Goal: Information Seeking & Learning: Learn about a topic

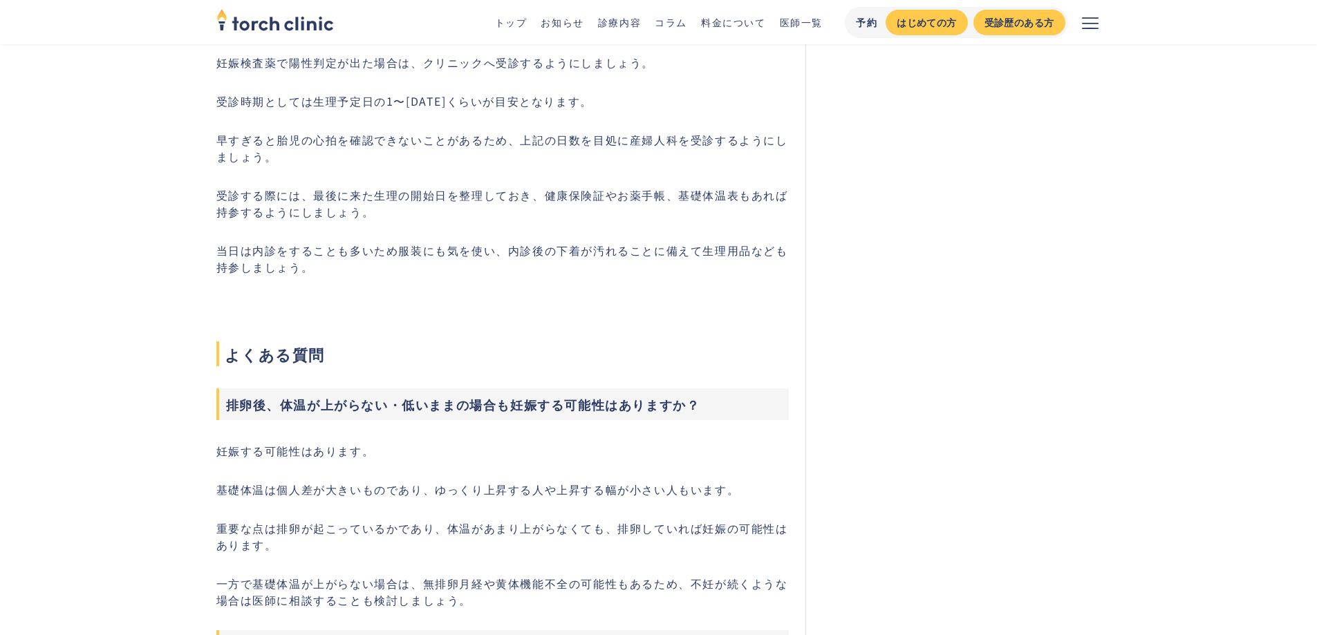
scroll to position [7466, 0]
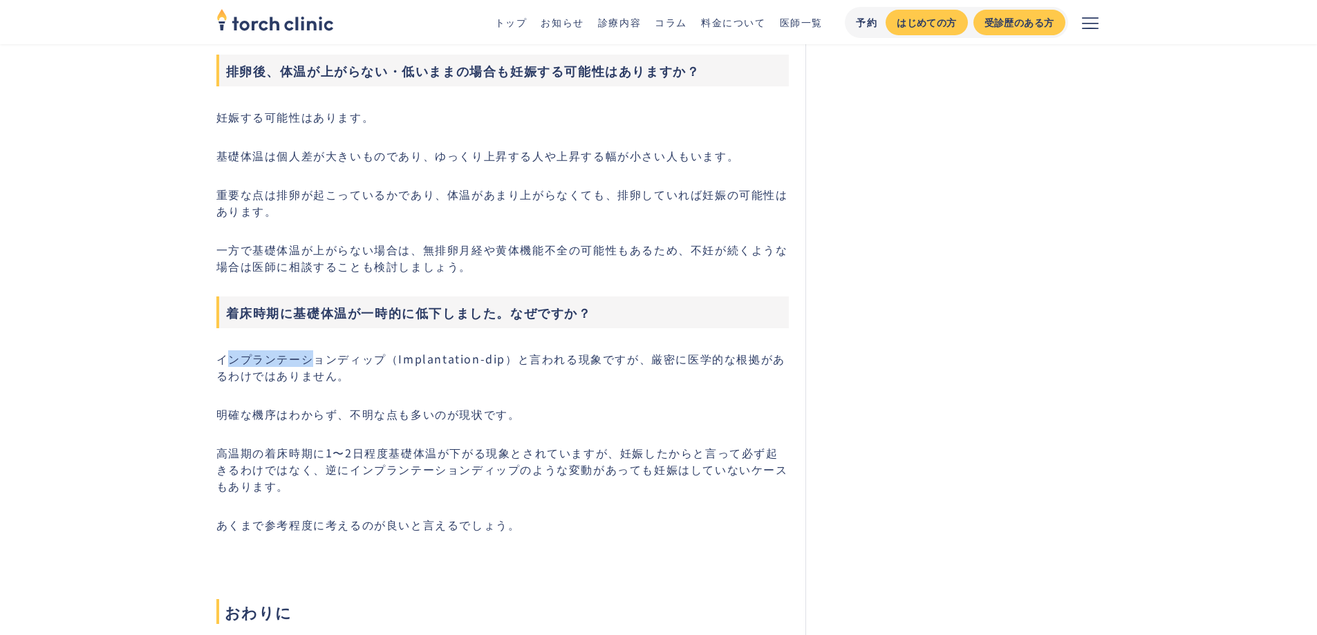
drag, startPoint x: 232, startPoint y: 361, endPoint x: 309, endPoint y: 356, distance: 76.9
click at [309, 356] on p "インプランテーションディップ（Implantation-dip）と言われる現象ですが、厳密に医学的な根拠があるわけではありません。" at bounding box center [502, 366] width 573 height 33
drag, startPoint x: 391, startPoint y: 362, endPoint x: 221, endPoint y: 362, distance: 170.1
click at [221, 362] on p "インプランテーションディップ（Implantation-dip）と言われる現象ですが、厳密に医学的な根拠があるわけではありません。" at bounding box center [502, 366] width 573 height 33
drag, startPoint x: 279, startPoint y: 368, endPoint x: 251, endPoint y: 363, distance: 28.8
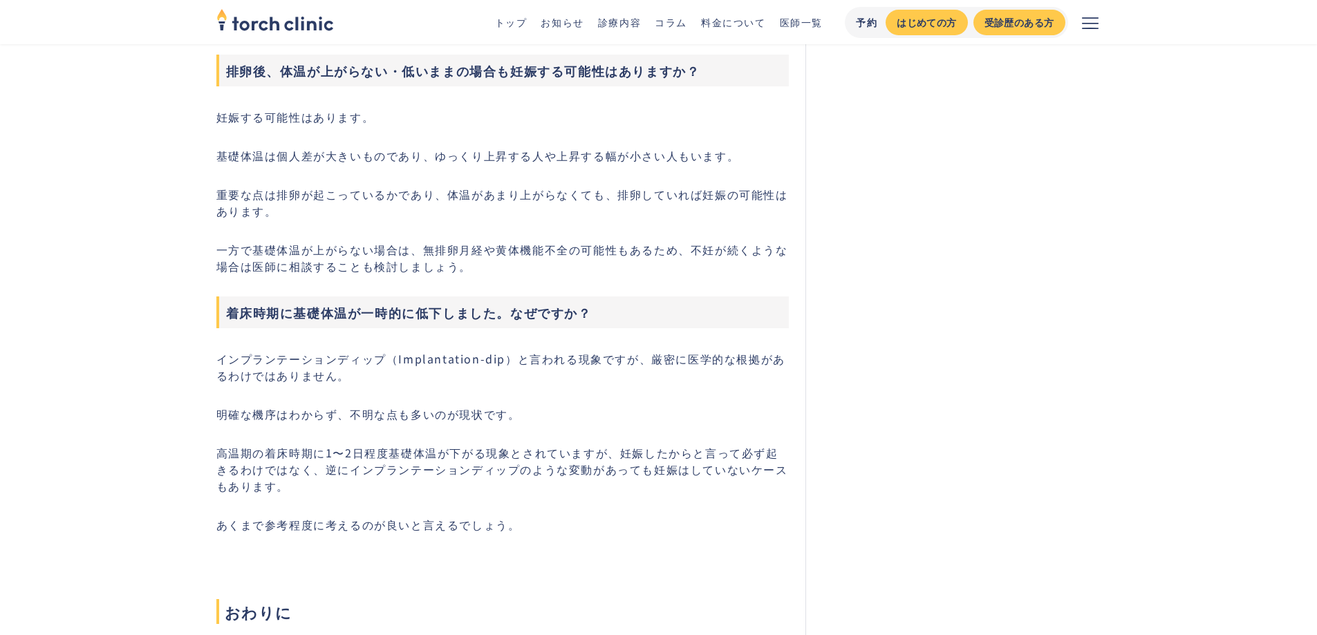
click at [251, 363] on p "インプランテーションディップ（Implantation-dip）と言われる現象ですが、厳密に医学的な根拠があるわけではありません。" at bounding box center [502, 366] width 573 height 33
drag, startPoint x: 364, startPoint y: 358, endPoint x: 223, endPoint y: 363, distance: 141.1
click at [223, 363] on p "インプランテーションディップ（Implantation-dip）と言われる現象ですが、厳密に医学的な根拠があるわけではありません。" at bounding box center [502, 366] width 573 height 33
drag, startPoint x: 218, startPoint y: 360, endPoint x: 388, endPoint y: 357, distance: 170.1
click at [388, 357] on p "インプランテーションディップ（Implantation-dip）と言われる現象ですが、厳密に医学的な根拠があるわけではありません。" at bounding box center [502, 366] width 573 height 33
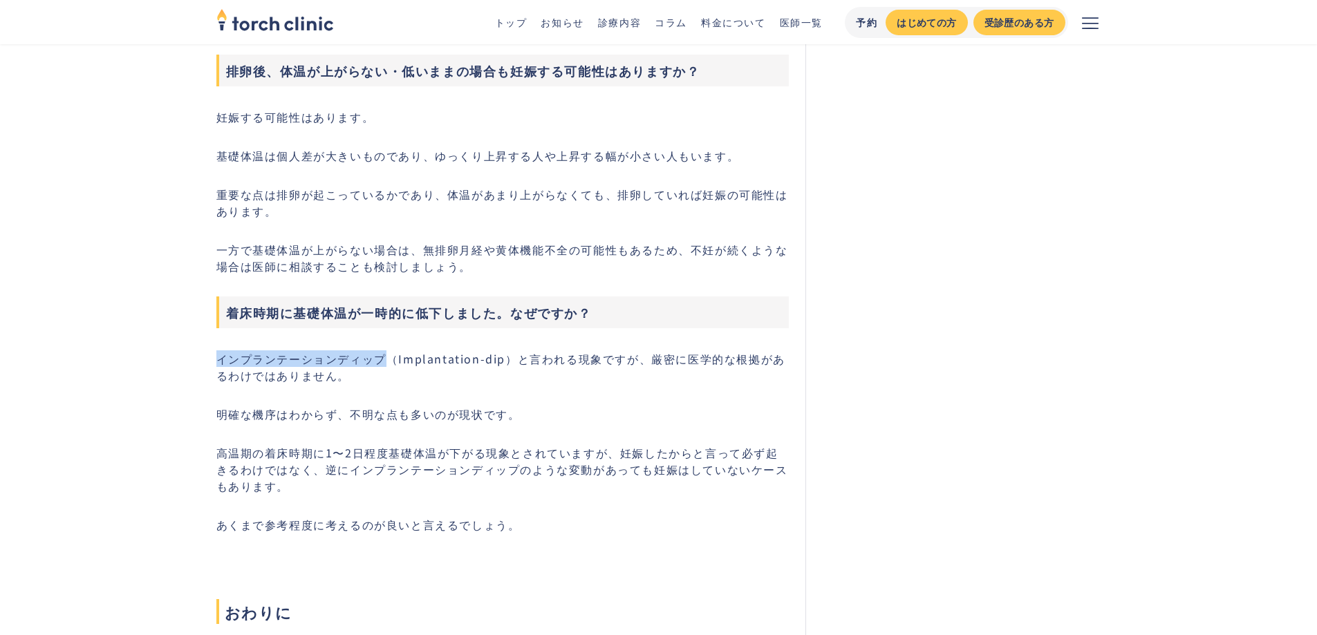
copy p "インプランテーションディップ"
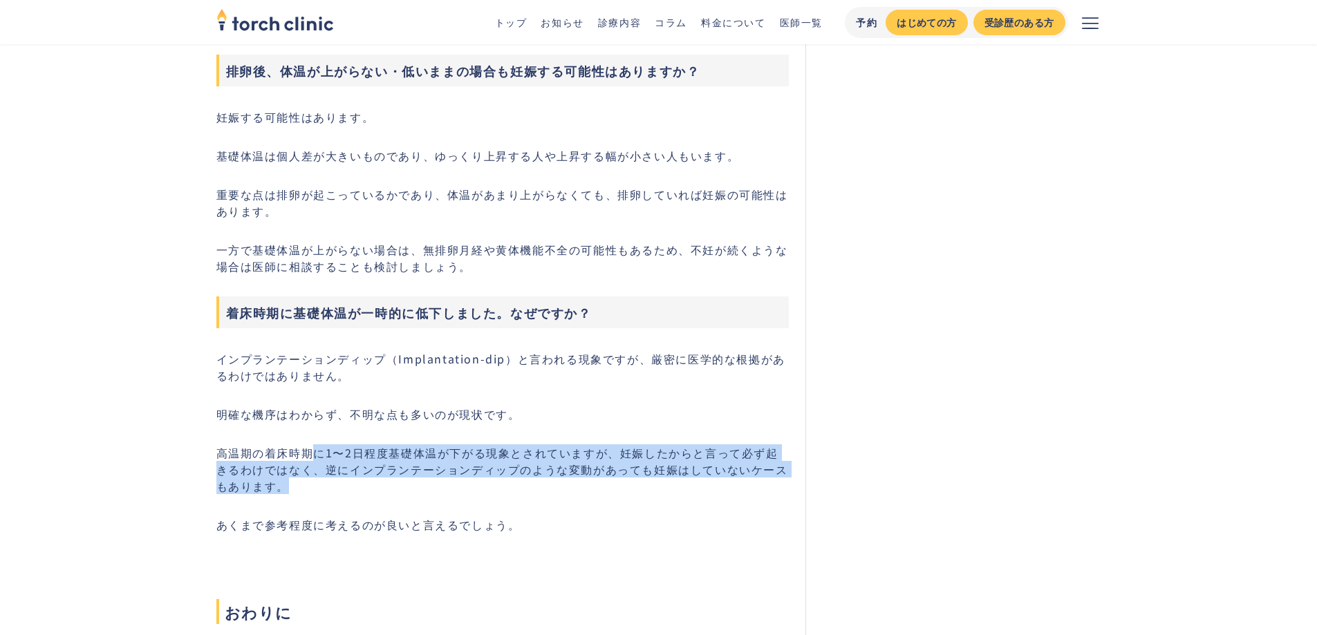
drag, startPoint x: 314, startPoint y: 454, endPoint x: 552, endPoint y: 485, distance: 240.5
click at [552, 485] on p "高温期の着床時期に1〜2日程度基礎体温が下がる現象とされていますが、妊娠したからと言って必ず起きるわけではなく、逆にインプランテーションディップのような変動が…" at bounding box center [502, 470] width 573 height 50
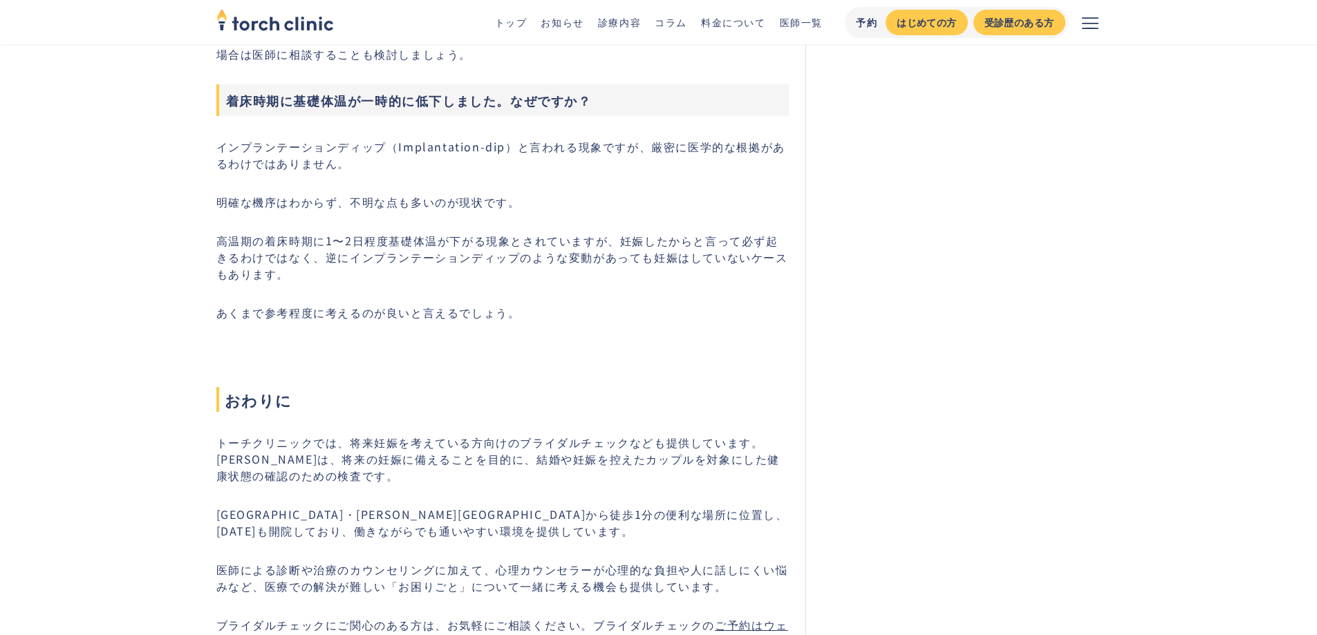
scroll to position [7950, 0]
